Goal: Information Seeking & Learning: Find specific fact

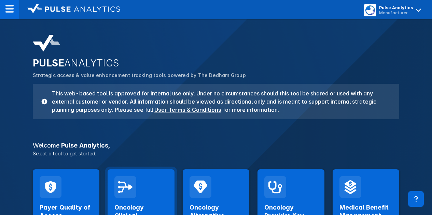
scroll to position [102, 0]
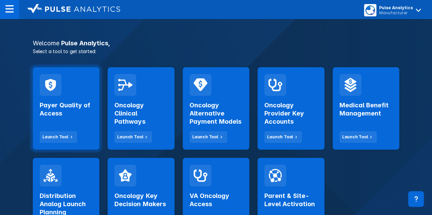
click at [53, 118] on div "Payer Quality of Access Launch Tool" at bounding box center [66, 119] width 53 height 47
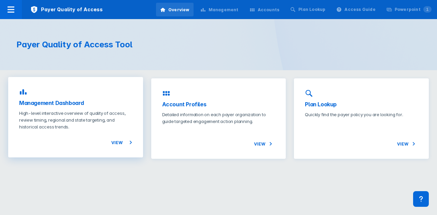
click at [116, 119] on p "High-level interactive overview of quality of access, review timing, regional a…" at bounding box center [75, 120] width 113 height 20
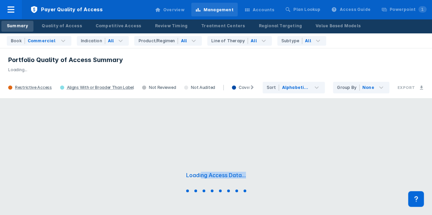
drag, startPoint x: 201, startPoint y: 172, endPoint x: 255, endPoint y: 172, distance: 53.2
click at [255, 172] on div "Loading Access Data..." at bounding box center [216, 183] width 432 height 171
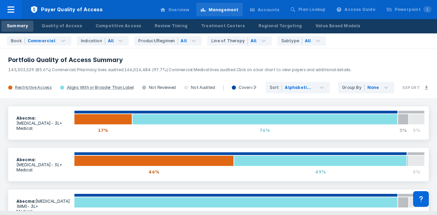
click at [79, 101] on div "Abecma : [MEDICAL_DATA] - 3L+ Medical 17% 76% 3% 5% Abecma : [MEDICAL_DATA] - 5…" at bounding box center [218, 154] width 437 height 113
drag, startPoint x: 0, startPoint y: 172, endPoint x: 53, endPoint y: 92, distance: 95.8
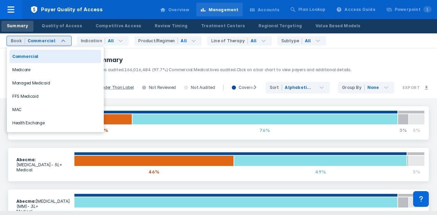
click at [45, 41] on div "Commercial" at bounding box center [42, 41] width 28 height 6
click at [116, 41] on icon at bounding box center [120, 41] width 8 height 8
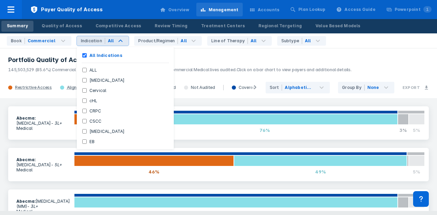
click at [0, 149] on div "Abecma : [MEDICAL_DATA] - 3L+ Medical 17% 76% 3% 5% Abecma : [MEDICAL_DATA] - 5…" at bounding box center [218, 154] width 437 height 113
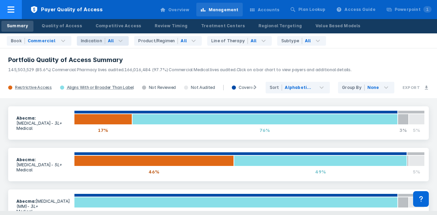
click at [21, 12] on button "Payer Quality of Access" at bounding box center [55, 9] width 111 height 19
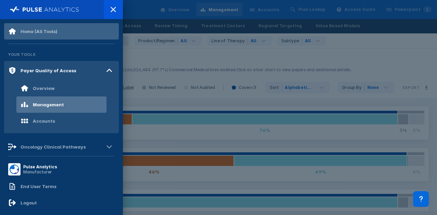
click at [32, 39] on div "Home (All Tools) Your Tools Payer Quality of Access Overview Management Account…" at bounding box center [61, 87] width 115 height 129
click at [33, 34] on div "Home (All Tools)" at bounding box center [32, 31] width 49 height 8
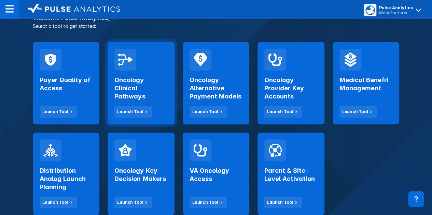
scroll to position [137, 0]
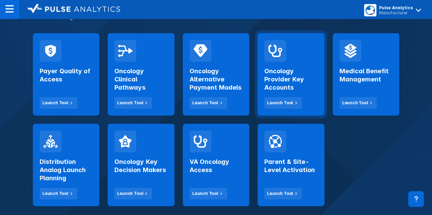
click at [272, 84] on h2 "Oncology Provider Key Accounts" at bounding box center [290, 79] width 53 height 25
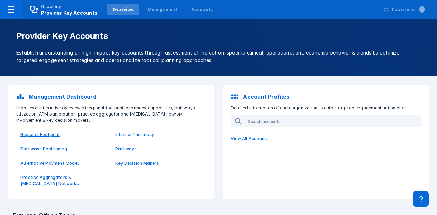
click at [41, 135] on p "Regional Footprint" at bounding box center [63, 135] width 87 height 6
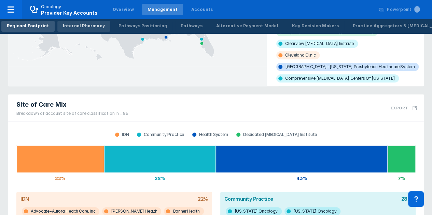
scroll to position [137, 0]
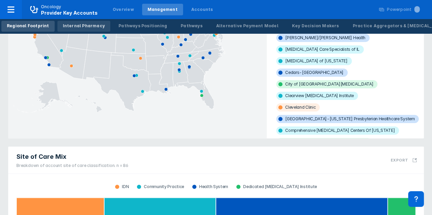
click at [90, 24] on div "Internal Pharmacy" at bounding box center [84, 26] width 42 height 6
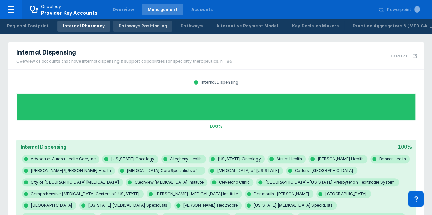
click at [128, 25] on div "Pathways Positioning" at bounding box center [142, 26] width 48 height 6
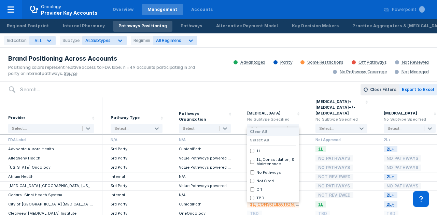
click at [267, 124] on div "Select..." at bounding box center [273, 129] width 52 height 10
click at [268, 126] on div at bounding box center [266, 129] width 31 height 6
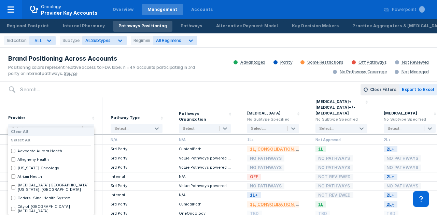
click at [68, 126] on div at bounding box center [44, 129] width 65 height 6
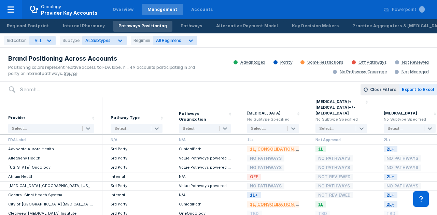
click at [68, 126] on div at bounding box center [44, 129] width 65 height 6
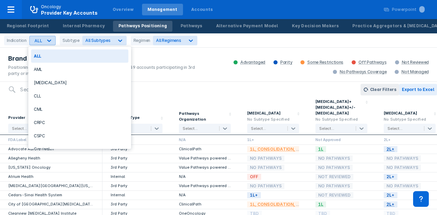
click at [37, 41] on div "ALL" at bounding box center [38, 40] width 8 height 5
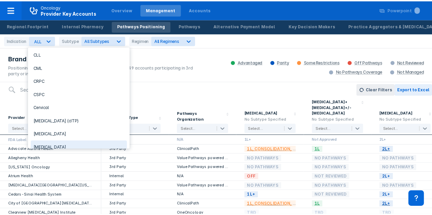
scroll to position [34, 0]
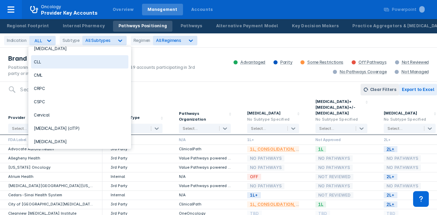
click at [48, 63] on div "CLL" at bounding box center [79, 61] width 97 height 13
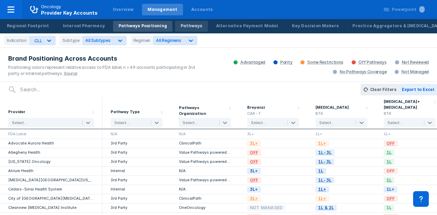
click at [181, 23] on div "Pathways" at bounding box center [192, 26] width 22 height 6
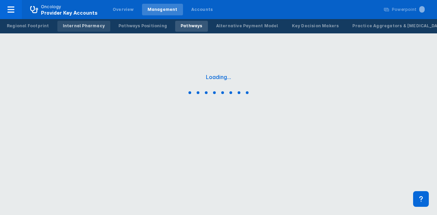
click at [98, 29] on link "Internal Pharmacy" at bounding box center [83, 26] width 53 height 11
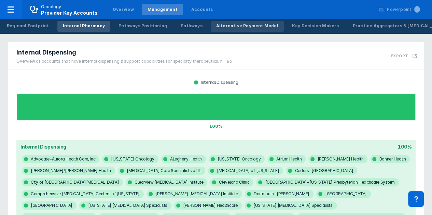
click at [217, 30] on link "Alternative Payment Model" at bounding box center [247, 26] width 73 height 11
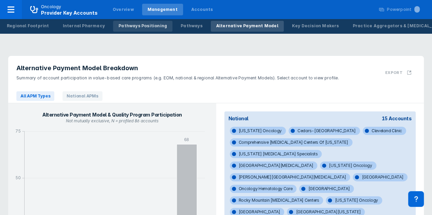
click at [141, 23] on div "Pathways Positioning" at bounding box center [142, 26] width 48 height 6
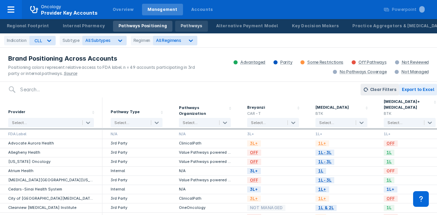
click at [181, 28] on div "Pathways" at bounding box center [192, 26] width 22 height 6
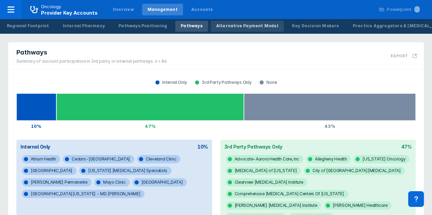
click at [216, 23] on div "Alternative Payment Model" at bounding box center [247, 26] width 62 height 6
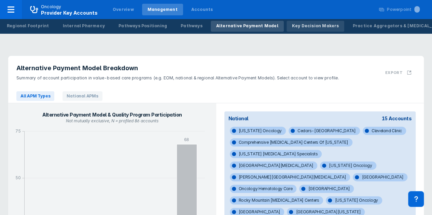
click at [290, 32] on div "Regional Footprint Internal Pharmacy Pathways Positioning Pathways Alternative …" at bounding box center [216, 26] width 432 height 14
click at [292, 27] on div "Key Decision Makers" at bounding box center [315, 26] width 47 height 6
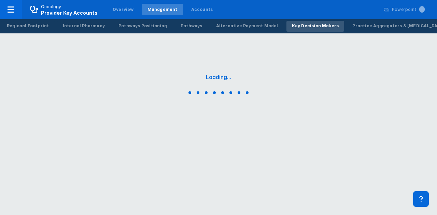
click at [231, 36] on div "Loading..." at bounding box center [218, 85] width 437 height 171
click at [233, 27] on div "Alternative Payment Model" at bounding box center [247, 26] width 62 height 6
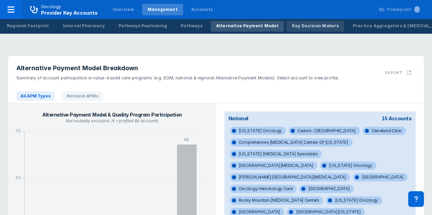
click at [295, 26] on div "Key Decision Makers" at bounding box center [315, 26] width 47 height 6
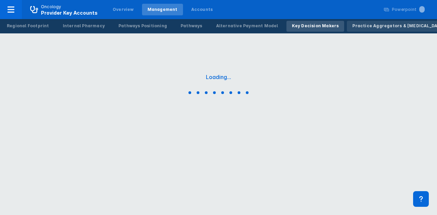
click at [355, 28] on div "Practice Aggregators & [MEDICAL_DATA] Networks" at bounding box center [409, 26] width 115 height 6
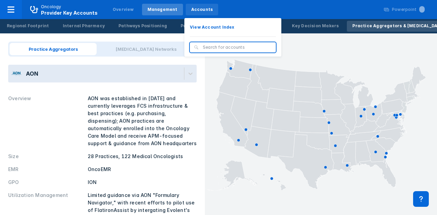
click at [202, 10] on div "Accounts" at bounding box center [202, 9] width 22 height 6
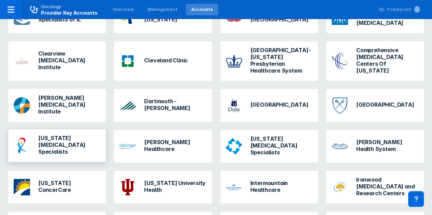
scroll to position [205, 0]
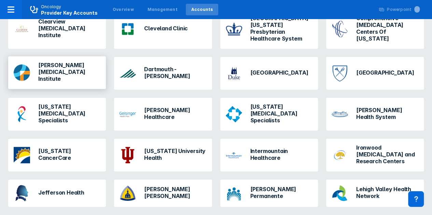
click at [66, 80] on div "[PERSON_NAME] [MEDICAL_DATA] Institute" at bounding box center [57, 72] width 98 height 33
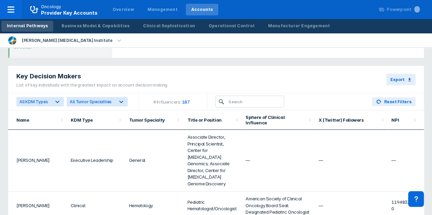
scroll to position [614, 0]
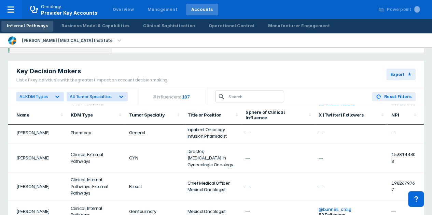
drag, startPoint x: 141, startPoint y: 135, endPoint x: 126, endPoint y: 227, distance: 93.0
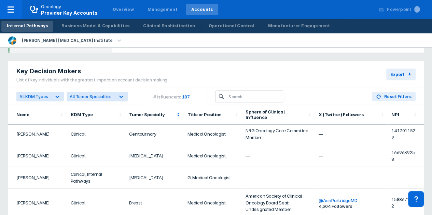
scroll to position [0, 0]
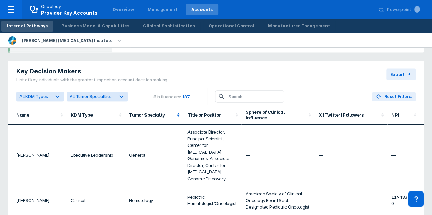
drag, startPoint x: 152, startPoint y: 194, endPoint x: 137, endPoint y: 98, distance: 96.3
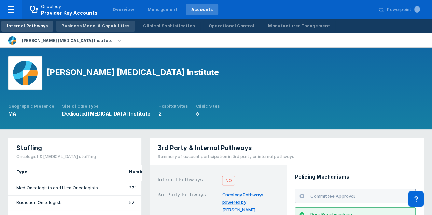
click at [95, 30] on link "Business Model & Capabilities" at bounding box center [95, 26] width 79 height 11
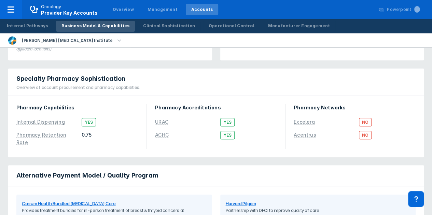
scroll to position [206, 0]
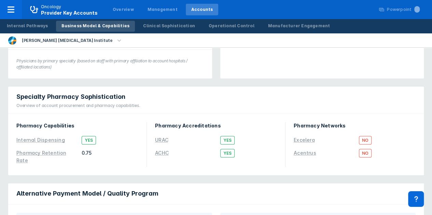
drag, startPoint x: 0, startPoint y: 128, endPoint x: 63, endPoint y: 80, distance: 78.4
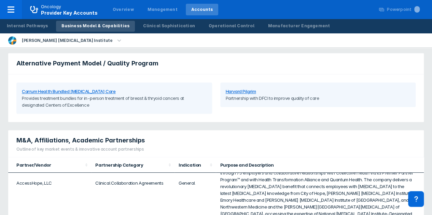
scroll to position [0, 0]
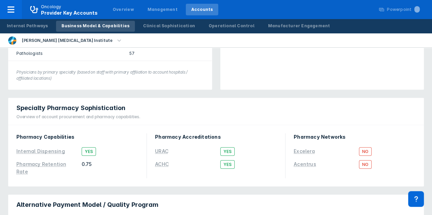
drag, startPoint x: 208, startPoint y: 122, endPoint x: 238, endPoint y: 84, distance: 47.9
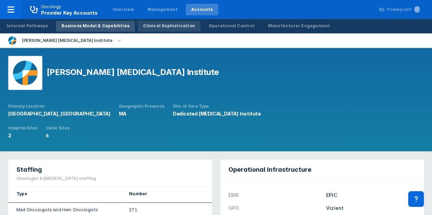
click at [159, 28] on div "Clinical Sophistication" at bounding box center [169, 26] width 52 height 6
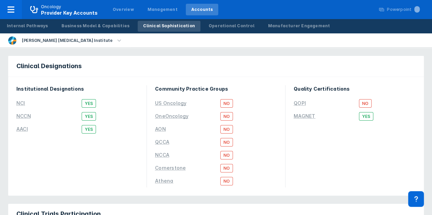
click at [204, 19] on div "Internal Pathways Business Model & Capabilities Clinical Sophistication Operati…" at bounding box center [168, 26] width 337 height 14
click at [209, 24] on div "Operational Control" at bounding box center [232, 26] width 46 height 6
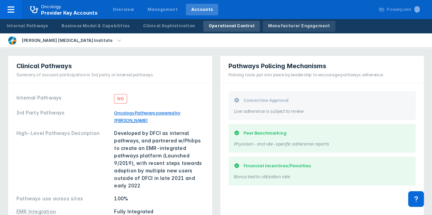
click at [269, 27] on div "Manufacturer Engagement" at bounding box center [299, 26] width 62 height 6
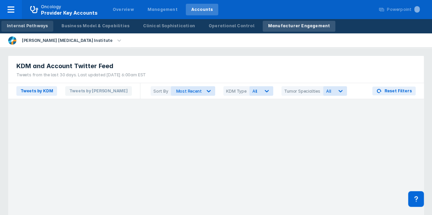
click at [39, 31] on link "Internal Pathways" at bounding box center [27, 26] width 52 height 11
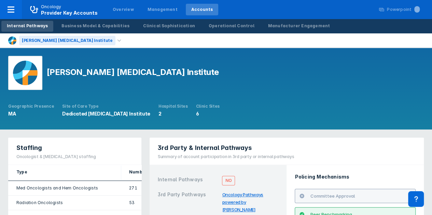
click at [51, 39] on div "[PERSON_NAME] [MEDICAL_DATA] Institute" at bounding box center [67, 41] width 96 height 10
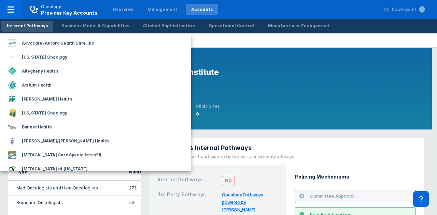
click at [232, 45] on div at bounding box center [218, 107] width 437 height 215
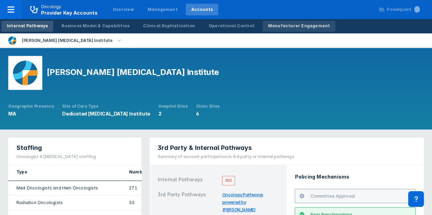
click at [287, 22] on link "Manufacturer Engagement" at bounding box center [298, 26] width 73 height 11
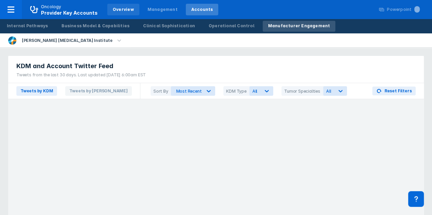
click at [118, 9] on div "Overview" at bounding box center [123, 9] width 21 height 6
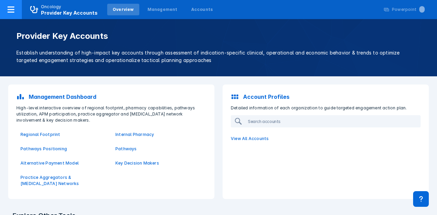
click at [5, 2] on div at bounding box center [11, 9] width 22 height 19
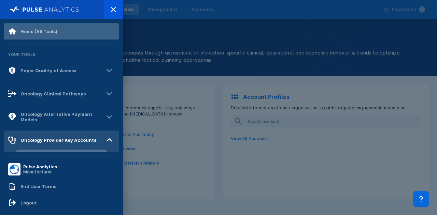
click at [43, 32] on div "Home (All Tools)" at bounding box center [38, 31] width 37 height 5
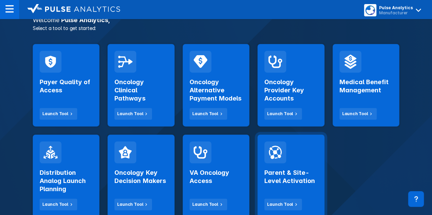
scroll to position [137, 0]
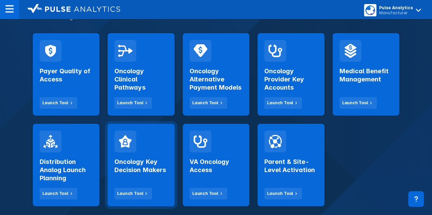
click at [160, 169] on h2 "Oncology Key Decision Makers" at bounding box center [140, 166] width 53 height 16
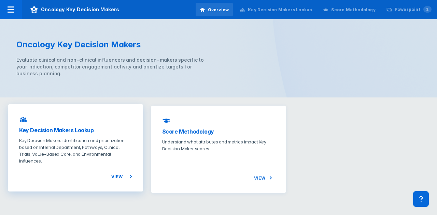
click at [70, 137] on p "Key Decision Makers identification and prioritization based on Internal Departm…" at bounding box center [75, 150] width 113 height 27
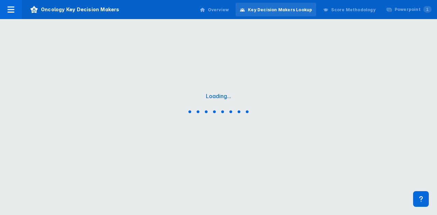
click at [349, 13] on div "Score Methodology" at bounding box center [349, 10] width 60 height 14
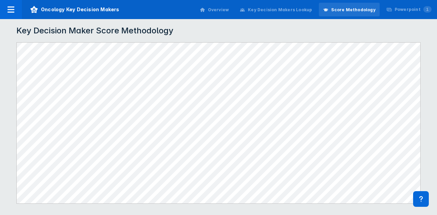
click at [227, 9] on div "Overview" at bounding box center [218, 10] width 21 height 6
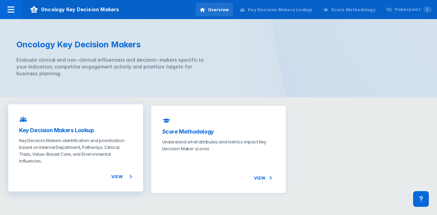
click at [41, 159] on p "Key Decision Makers identification and prioritization based on Internal Departm…" at bounding box center [75, 150] width 113 height 27
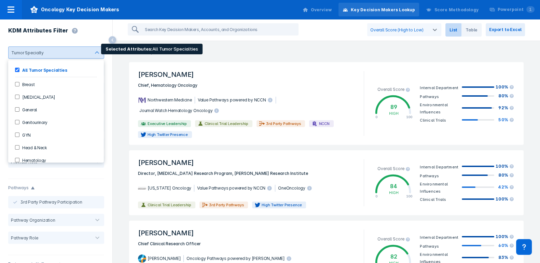
click at [60, 51] on div at bounding box center [66, 52] width 41 height 5
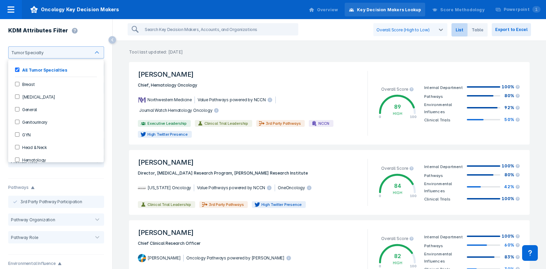
click at [60, 70] on label "All Tumor Specialties" at bounding box center [43, 70] width 48 height 6
click at [22, 71] on label "All Tumor Specialties" at bounding box center [43, 70] width 48 height 6
drag, startPoint x: 483, startPoint y: 30, endPoint x: 472, endPoint y: 33, distance: 11.4
click at [437, 30] on span "Table" at bounding box center [478, 29] width 20 height 13
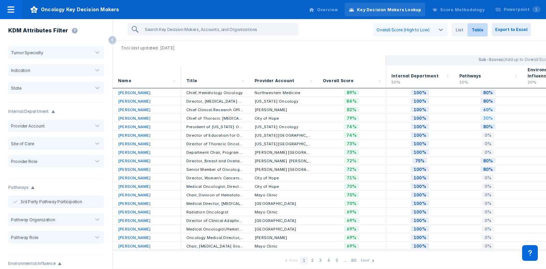
click at [437, 9] on div "Score Methodology" at bounding box center [462, 10] width 44 height 6
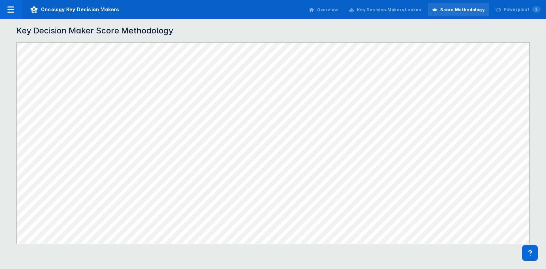
click at [338, 12] on div "Overview" at bounding box center [327, 10] width 21 height 6
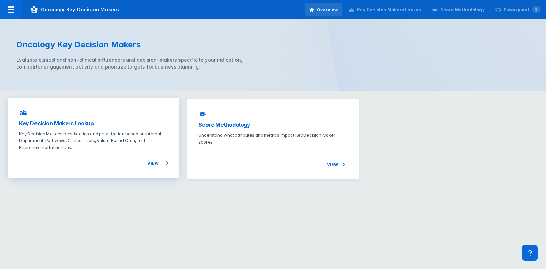
click at [108, 144] on p "Key Decision Makers identification and prioritization based on Internal Departm…" at bounding box center [93, 140] width 149 height 20
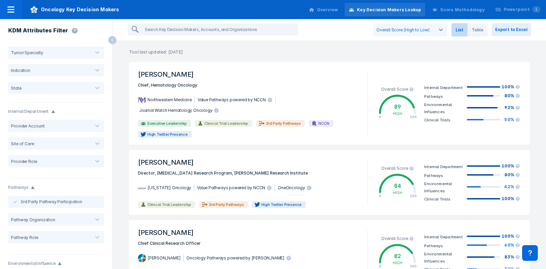
drag, startPoint x: 179, startPoint y: 52, endPoint x: 215, endPoint y: 55, distance: 36.6
click at [215, 55] on div "Tool last updated: [DATE] [PERSON_NAME] Chief, Hematology Oncology Northwestern…" at bounding box center [329, 155] width 433 height 228
click at [218, 42] on p "Tool last updated: [DATE]" at bounding box center [329, 48] width 433 height 14
drag, startPoint x: 117, startPoint y: 174, endPoint x: 140, endPoint y: 78, distance: 99.1
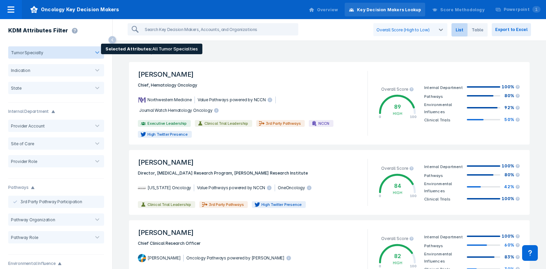
click at [67, 55] on div at bounding box center [66, 52] width 41 height 5
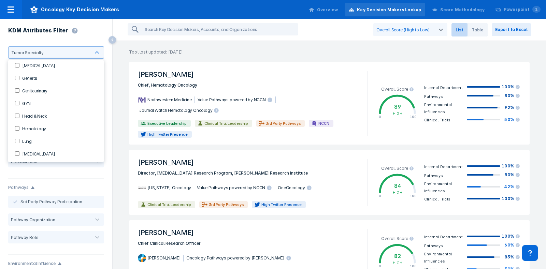
scroll to position [42, 0]
click at [34, 115] on label "Hematology" at bounding box center [32, 118] width 27 height 6
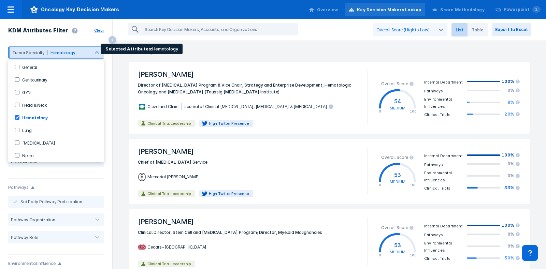
click at [82, 49] on div "Hematology" at bounding box center [69, 52] width 42 height 6
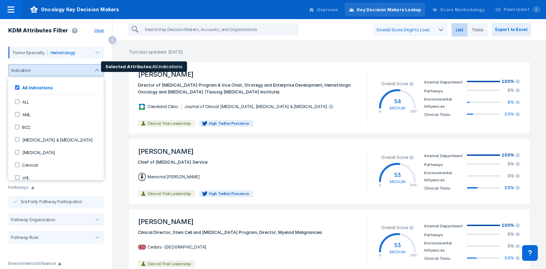
click at [77, 67] on div "Indication" at bounding box center [56, 70] width 96 height 12
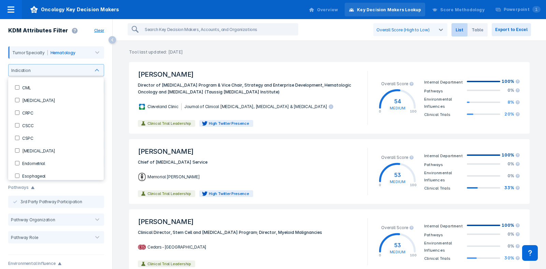
scroll to position [85, 0]
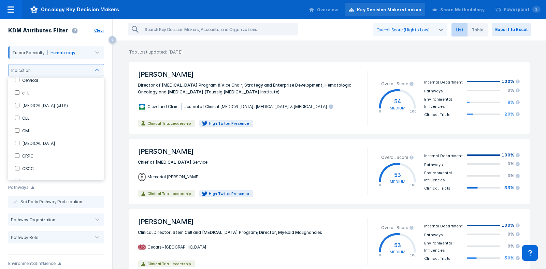
click at [25, 120] on label "CLL" at bounding box center [24, 118] width 10 height 6
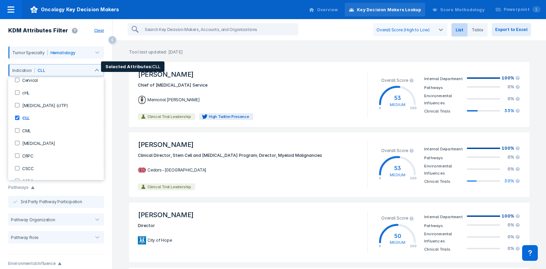
click at [25, 120] on label "CLL" at bounding box center [24, 118] width 10 height 6
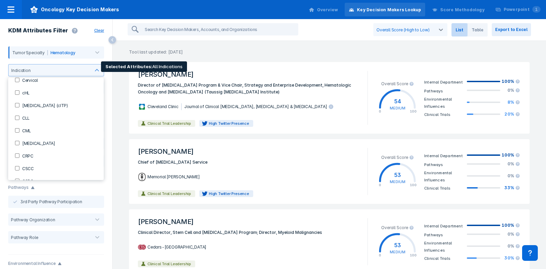
click at [27, 121] on label "CLL" at bounding box center [24, 118] width 10 height 6
click at [17, 119] on input "CLL" at bounding box center [17, 118] width 4 height 4
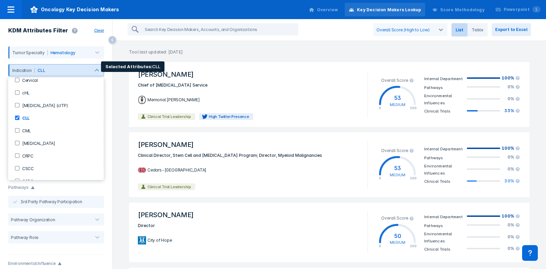
click at [68, 69] on div "CLL" at bounding box center [62, 70] width 49 height 5
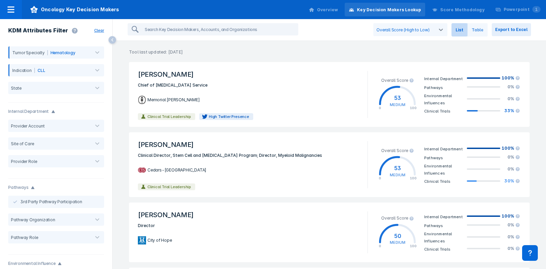
click at [437, 34] on span "Table" at bounding box center [478, 29] width 20 height 13
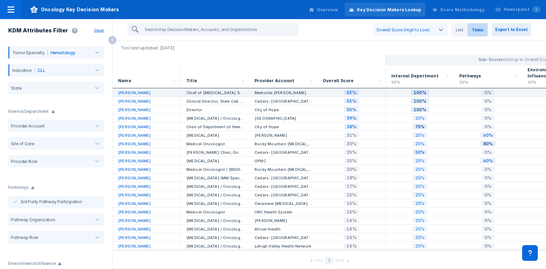
click at [134, 90] on link "[PERSON_NAME]" at bounding box center [134, 92] width 33 height 5
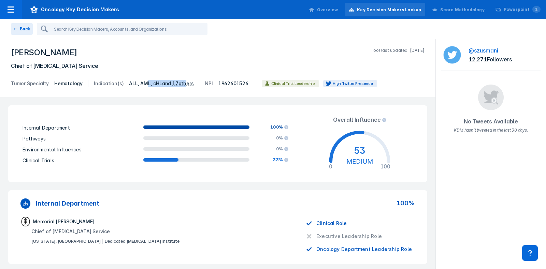
drag, startPoint x: 142, startPoint y: 80, endPoint x: 179, endPoint y: 79, distance: 37.5
click at [179, 79] on dl "Tumor Specialty Hematology Indication(s) ALL, AML, cHL and 17 others NPI [US_HE…" at bounding box center [218, 83] width 414 height 11
click at [49, 76] on div "[PERSON_NAME] Tool last updated: [DATE] Chief of [MEDICAL_DATA] Service Tumor S…" at bounding box center [218, 68] width 436 height 58
click at [18, 24] on button "Back" at bounding box center [22, 29] width 22 height 12
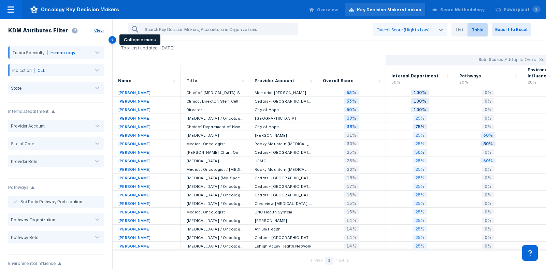
click at [110, 42] on icon at bounding box center [113, 40] width 8 height 8
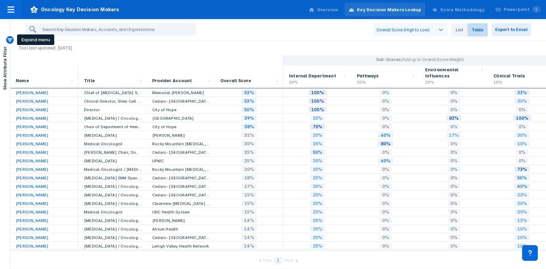
click at [11, 39] on icon at bounding box center [10, 40] width 6 height 6
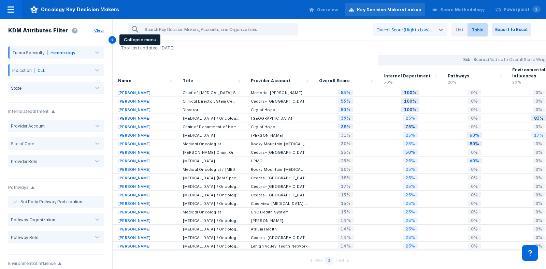
click at [112, 42] on icon at bounding box center [113, 40] width 8 height 8
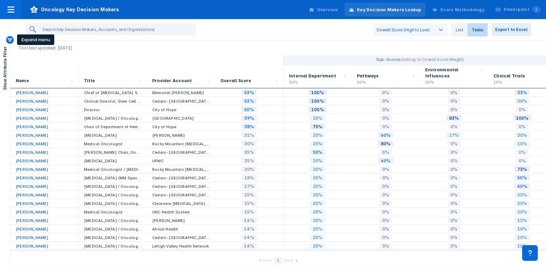
click at [12, 39] on icon at bounding box center [10, 40] width 6 height 6
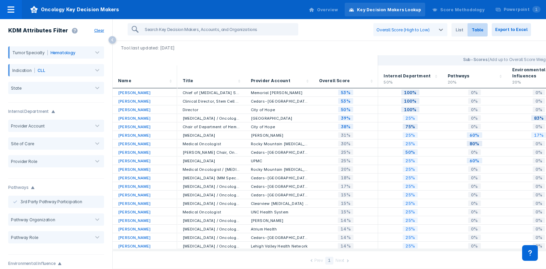
scroll to position [213, 0]
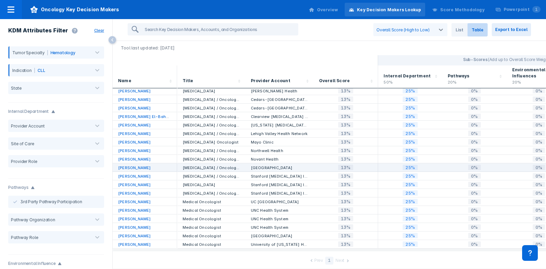
drag, startPoint x: 221, startPoint y: 238, endPoint x: 276, endPoint y: 157, distance: 97.3
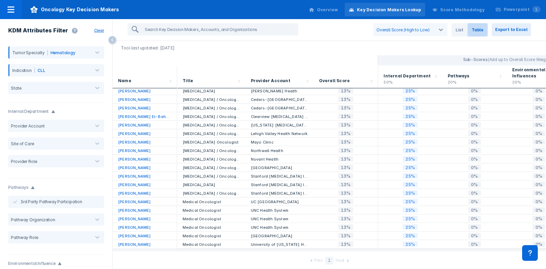
scroll to position [0, 0]
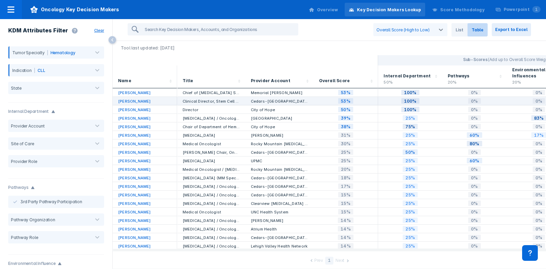
drag, startPoint x: 273, startPoint y: 157, endPoint x: 262, endPoint y: 100, distance: 57.7
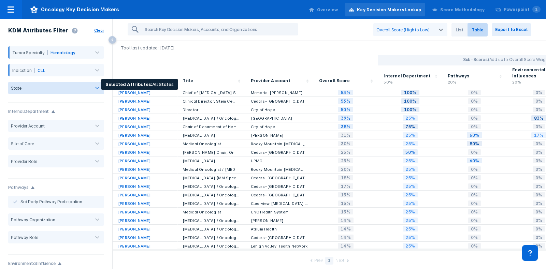
click at [28, 90] on div at bounding box center [55, 88] width 63 height 5
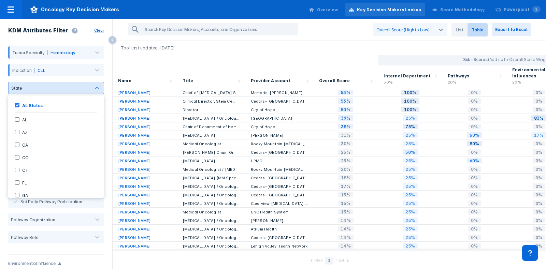
click at [41, 92] on div "State" at bounding box center [56, 88] width 96 height 12
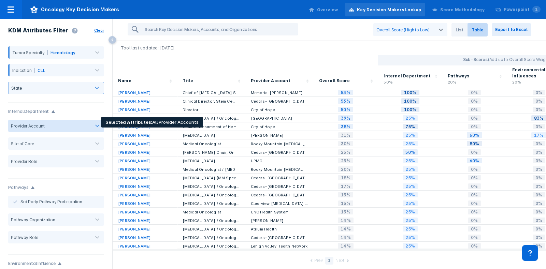
click at [55, 120] on div "Provider Account" at bounding box center [56, 126] width 96 height 12
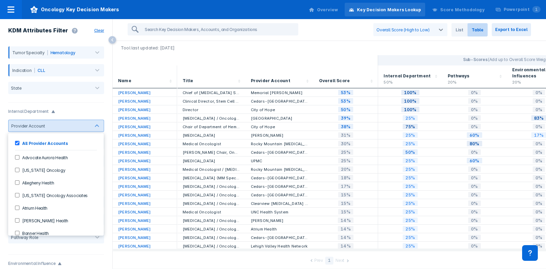
click at [61, 128] on div at bounding box center [67, 126] width 45 height 6
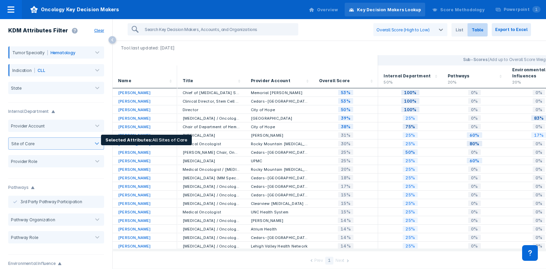
click at [61, 135] on div "Site of Care" at bounding box center [56, 144] width 96 height 18
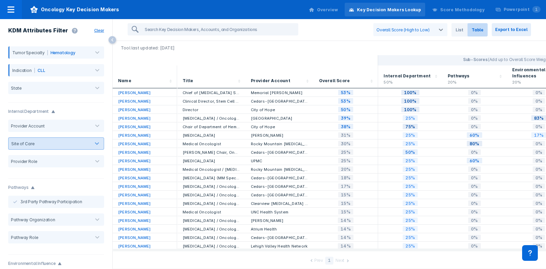
click at [63, 143] on div at bounding box center [62, 143] width 50 height 5
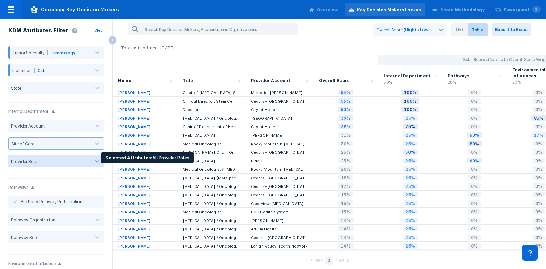
click at [73, 158] on div at bounding box center [63, 161] width 53 height 6
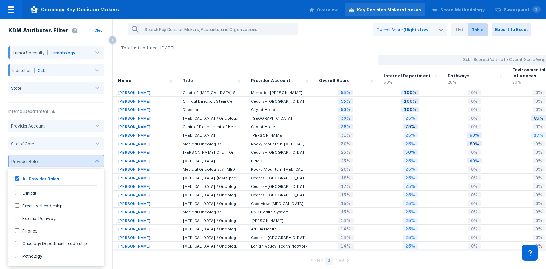
click at [73, 158] on div at bounding box center [64, 161] width 52 height 6
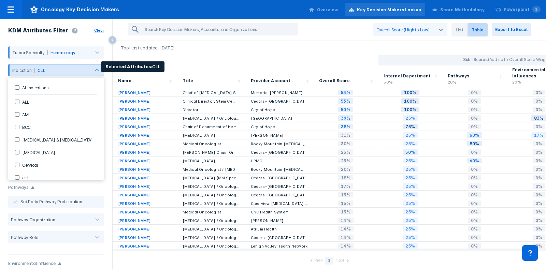
click at [74, 71] on div "CLL" at bounding box center [62, 70] width 49 height 5
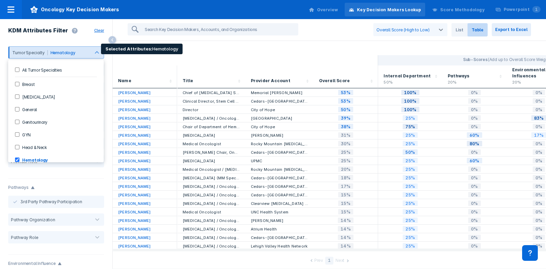
click at [73, 52] on div "Hematology" at bounding box center [69, 52] width 37 height 5
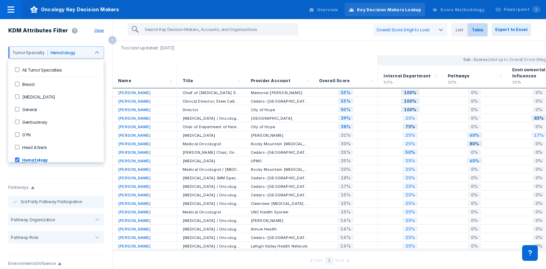
click at [15, 72] on div "All Tumor Specialties" at bounding box center [56, 69] width 90 height 11
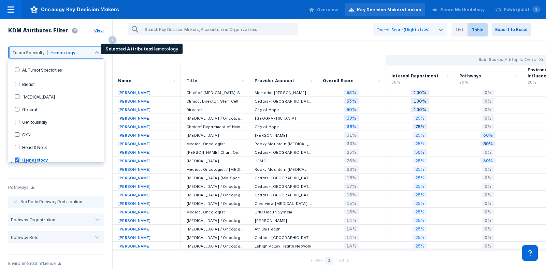
click at [17, 70] on Specialties-checkbox "All Tumor Specialties" at bounding box center [17, 70] width 4 height 4
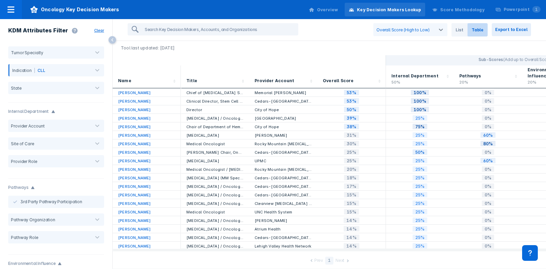
click at [125, 62] on div at bounding box center [146, 60] width 57 height 6
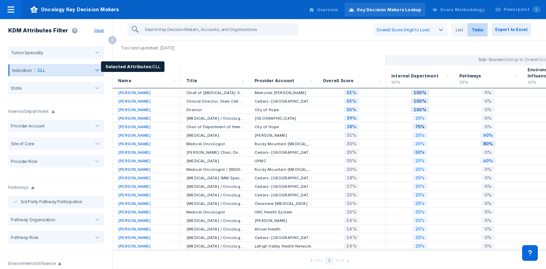
click at [69, 72] on div "CLL" at bounding box center [63, 70] width 50 height 5
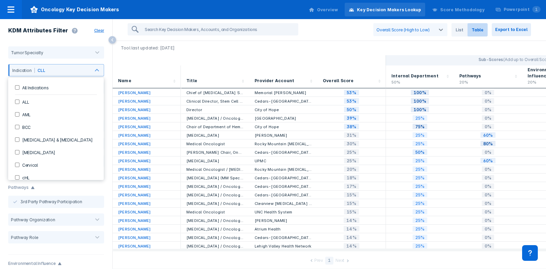
click at [23, 88] on label "All Indications" at bounding box center [33, 88] width 29 height 6
click at [19, 87] on Indications-checkbox "All Indications" at bounding box center [17, 87] width 4 height 4
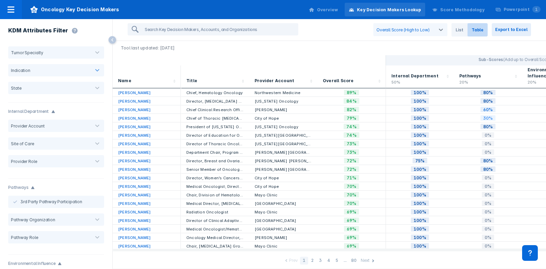
click at [183, 55] on div at bounding box center [215, 60] width 68 height 10
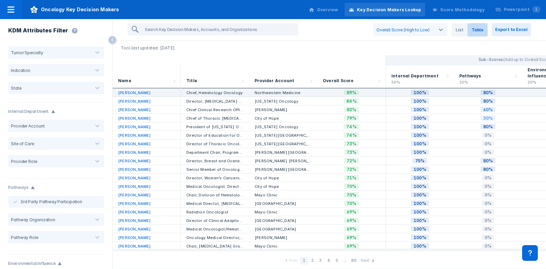
click at [145, 90] on link "[PERSON_NAME]" at bounding box center [134, 92] width 33 height 5
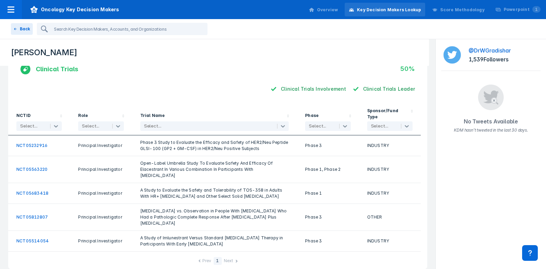
scroll to position [465, 0]
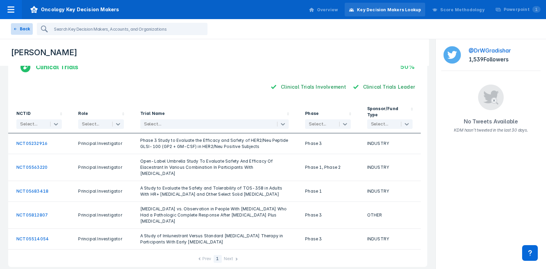
click at [23, 30] on button "Back" at bounding box center [22, 29] width 22 height 12
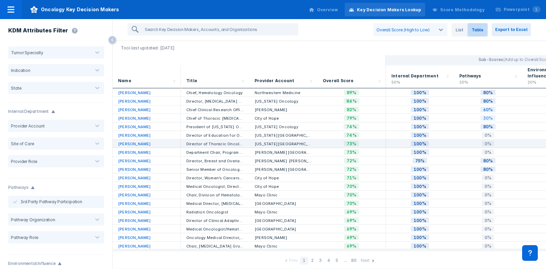
scroll to position [85, 0]
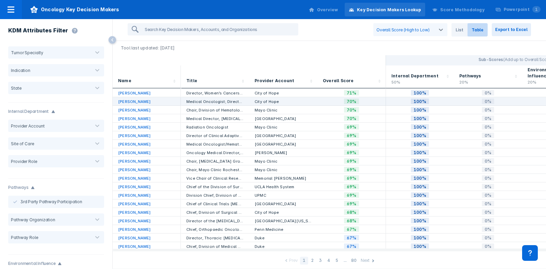
click at [139, 98] on div "[PERSON_NAME]" at bounding box center [147, 101] width 68 height 9
click at [138, 99] on link "[PERSON_NAME]" at bounding box center [134, 101] width 33 height 5
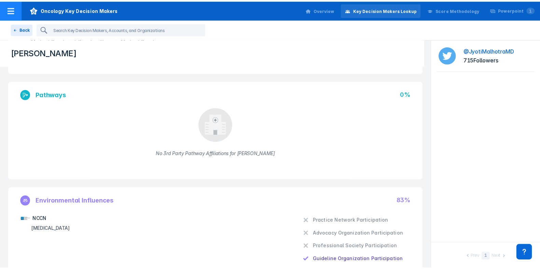
scroll to position [170, 0]
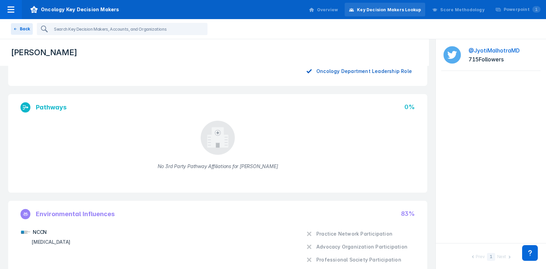
drag, startPoint x: 14, startPoint y: 14, endPoint x: 14, endPoint y: 19, distance: 5.2
click at [15, 19] on div "Oncology Key Decision Makers Overview Key Decision Makers Lookup Score Methodol…" at bounding box center [273, 134] width 546 height 269
click at [12, 12] on icon at bounding box center [11, 9] width 7 height 6
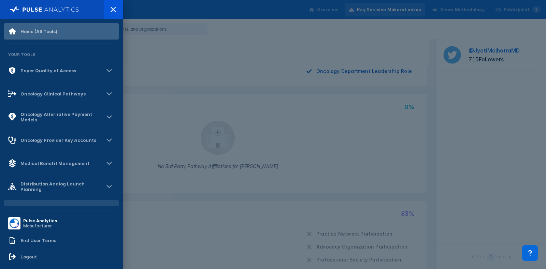
click at [31, 32] on div "Home (All Tools)" at bounding box center [38, 31] width 37 height 5
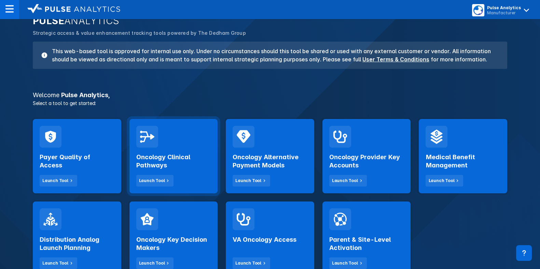
scroll to position [85, 0]
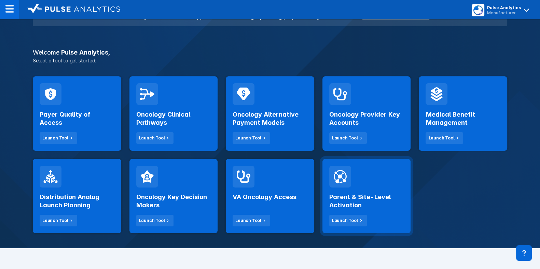
click at [393, 181] on div "Parent & Site-Level Activation Launch Tool" at bounding box center [366, 196] width 88 height 74
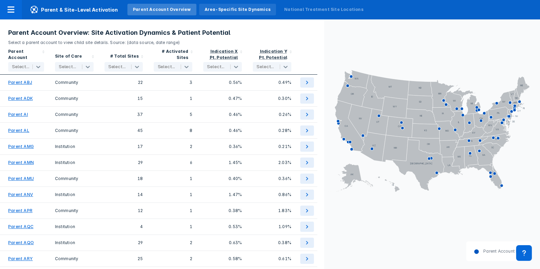
click at [229, 12] on div "Area-Specific Site Dynamics" at bounding box center [237, 9] width 66 height 6
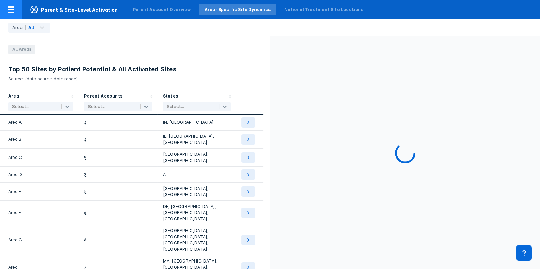
click at [3, 8] on div at bounding box center [11, 9] width 22 height 19
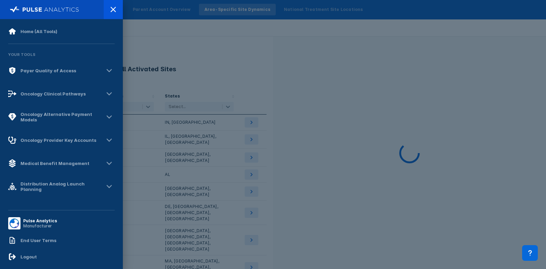
click at [3, 8] on div at bounding box center [61, 9] width 123 height 19
drag, startPoint x: 117, startPoint y: 2, endPoint x: 133, endPoint y: 10, distance: 17.2
click at [117, 4] on div at bounding box center [113, 9] width 19 height 19
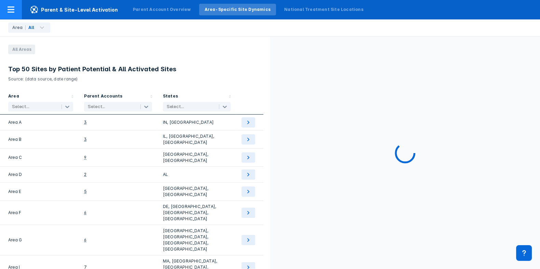
click at [17, 11] on div at bounding box center [11, 9] width 22 height 19
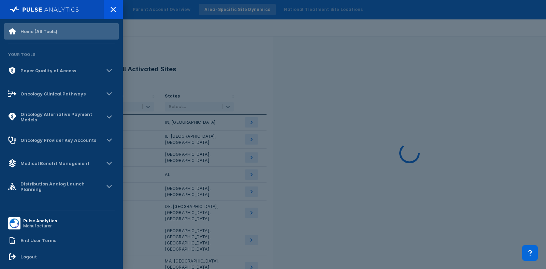
click at [41, 32] on div "Home (All Tools)" at bounding box center [38, 31] width 37 height 5
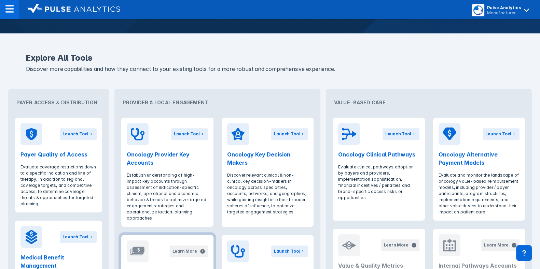
scroll to position [437, 0]
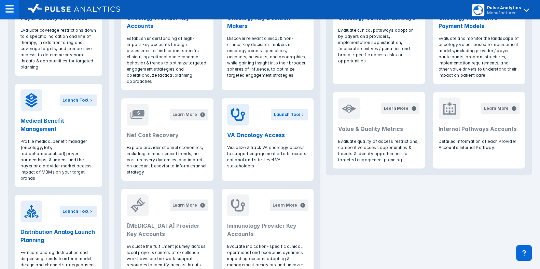
click at [437, 209] on div "Payer Access & Distribution Launch Tool Payer Quality of Access Evaluate covera…" at bounding box center [269, 122] width 529 height 352
click at [437, 215] on div "Payer Access & Distribution Launch Tool Payer Quality of Access Evaluate covera…" at bounding box center [269, 122] width 529 height 352
